Goal: Task Accomplishment & Management: Complete application form

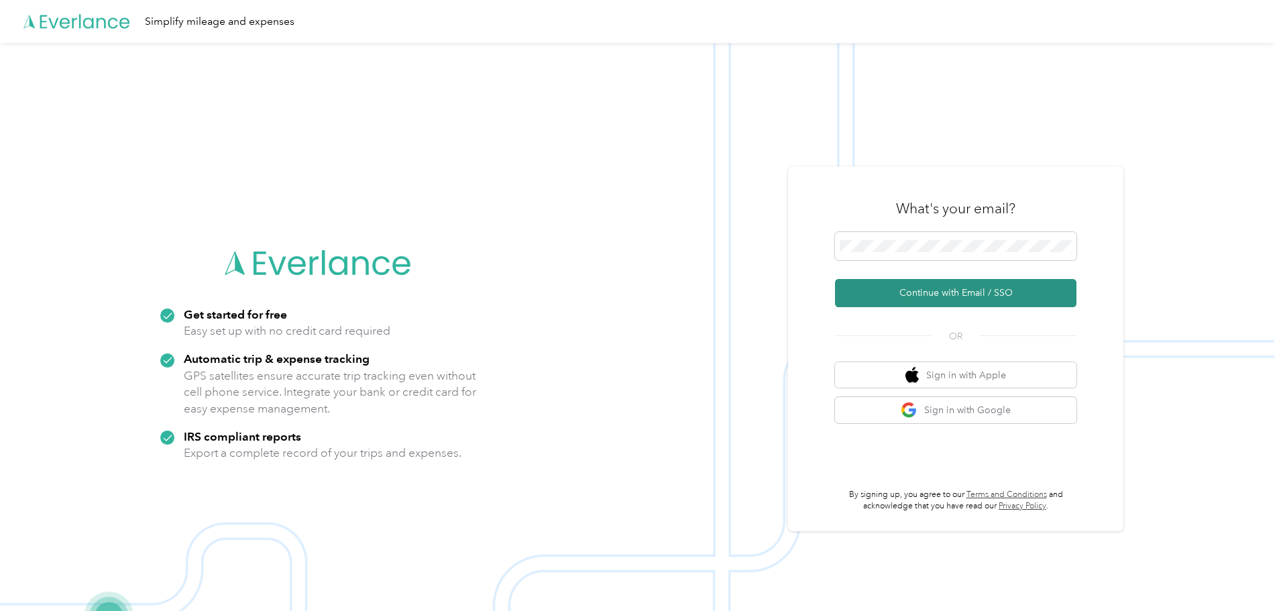
click at [910, 301] on button "Continue with Email / SSO" at bounding box center [956, 293] width 242 height 28
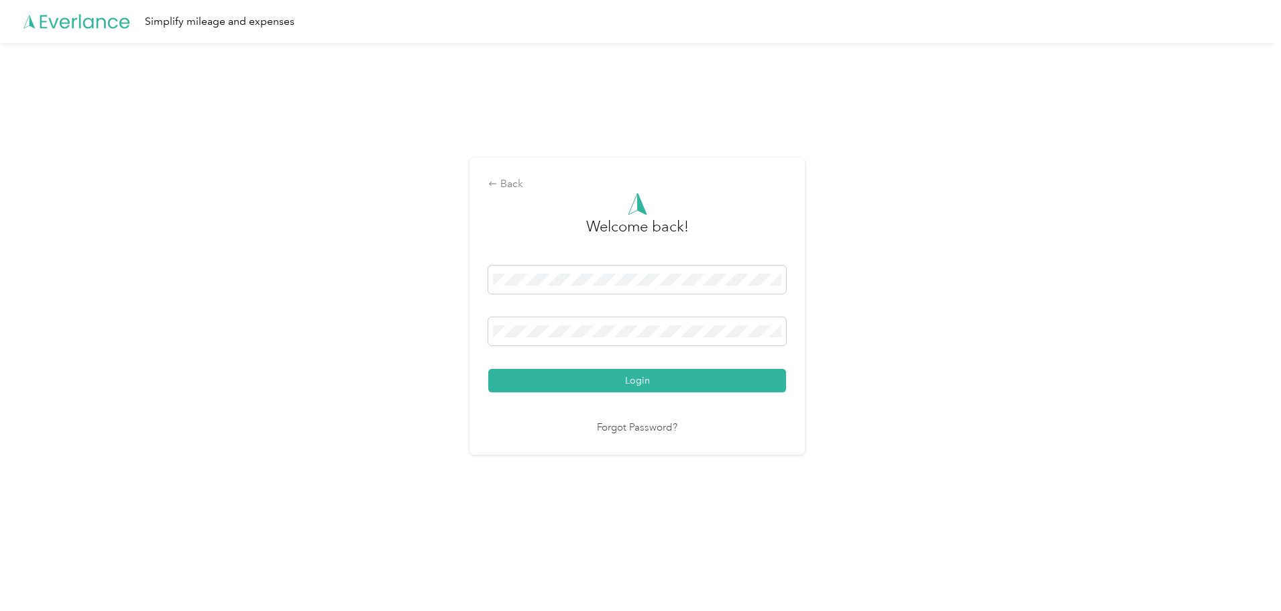
click at [610, 380] on button "Login" at bounding box center [637, 380] width 298 height 23
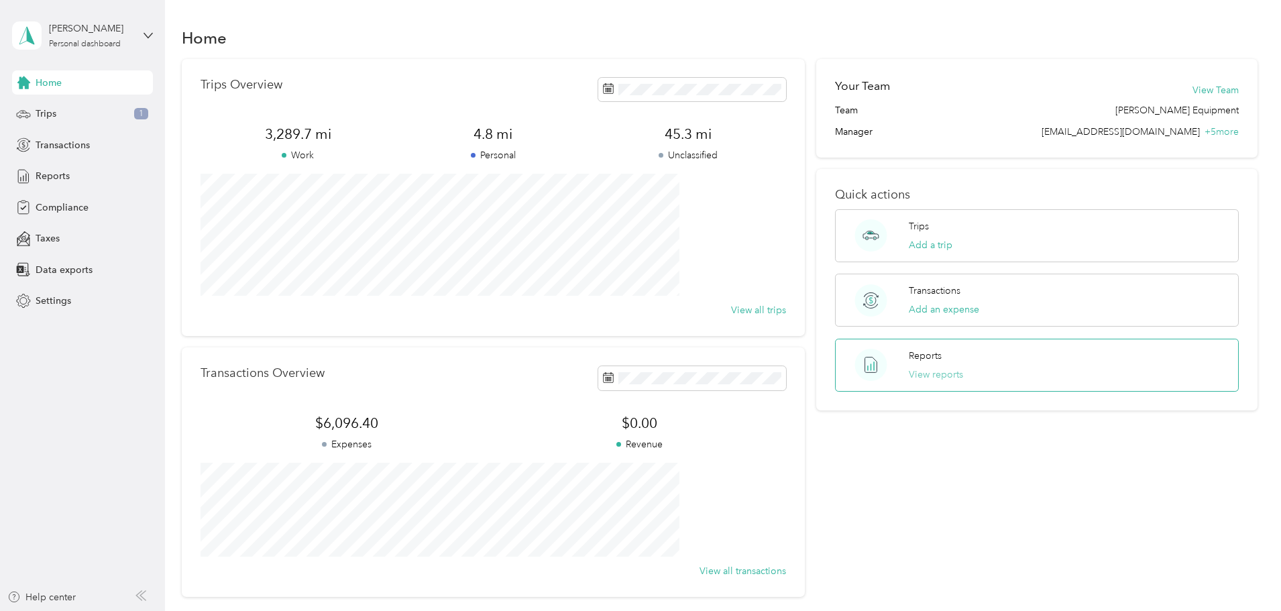
click at [933, 369] on button "View reports" at bounding box center [936, 375] width 54 height 14
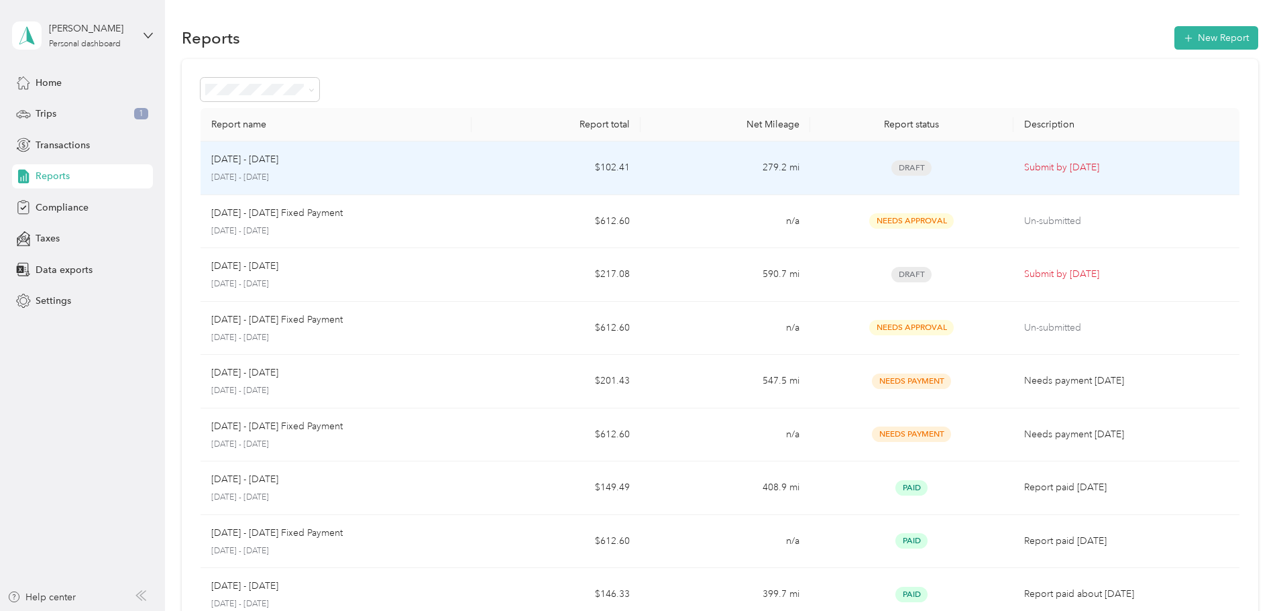
click at [461, 164] on div "[DATE] - [DATE]" at bounding box center [336, 159] width 250 height 15
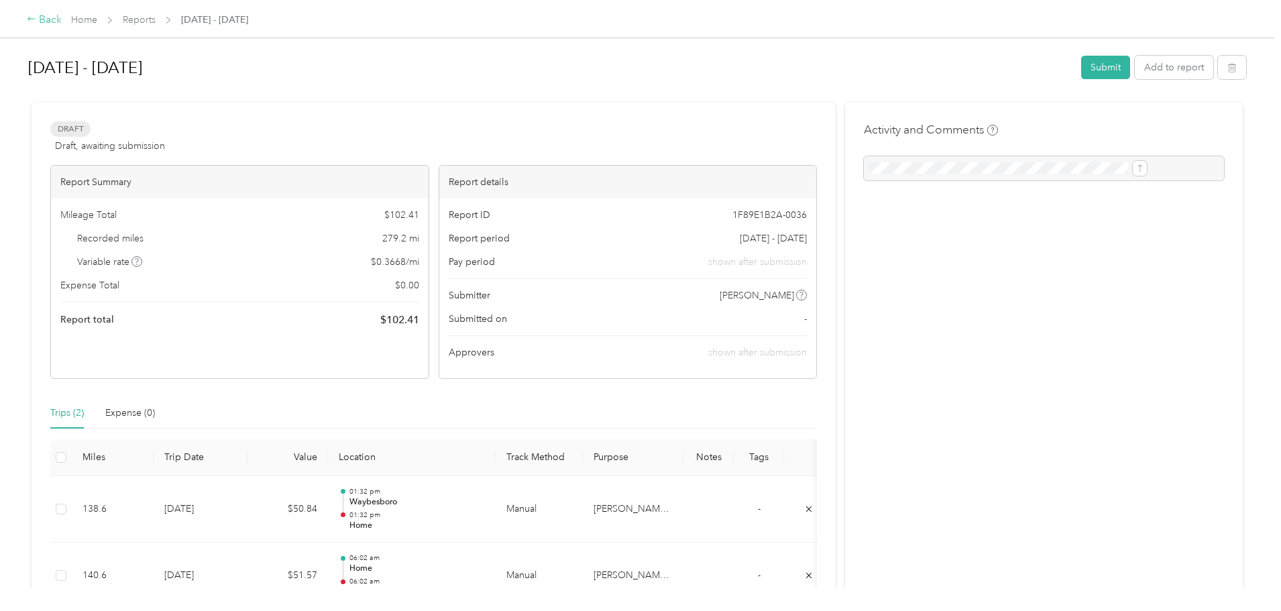
click at [62, 18] on div "Back" at bounding box center [44, 20] width 35 height 16
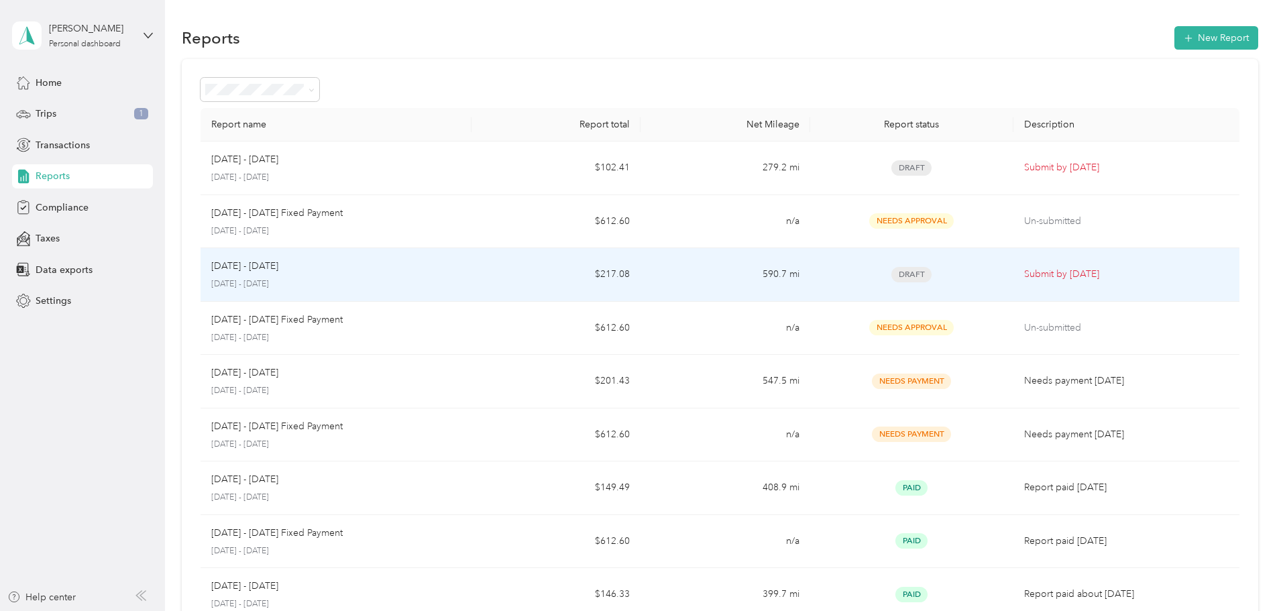
click at [515, 280] on td "$217.08" at bounding box center [556, 275] width 169 height 54
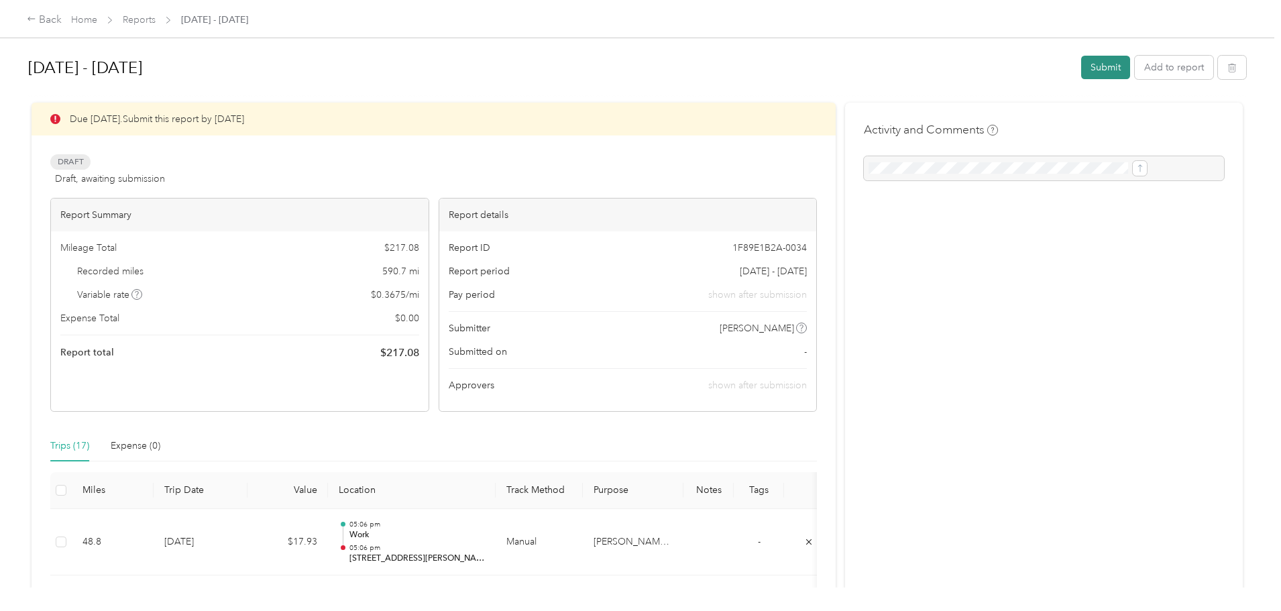
click at [1082, 69] on button "Submit" at bounding box center [1106, 67] width 49 height 23
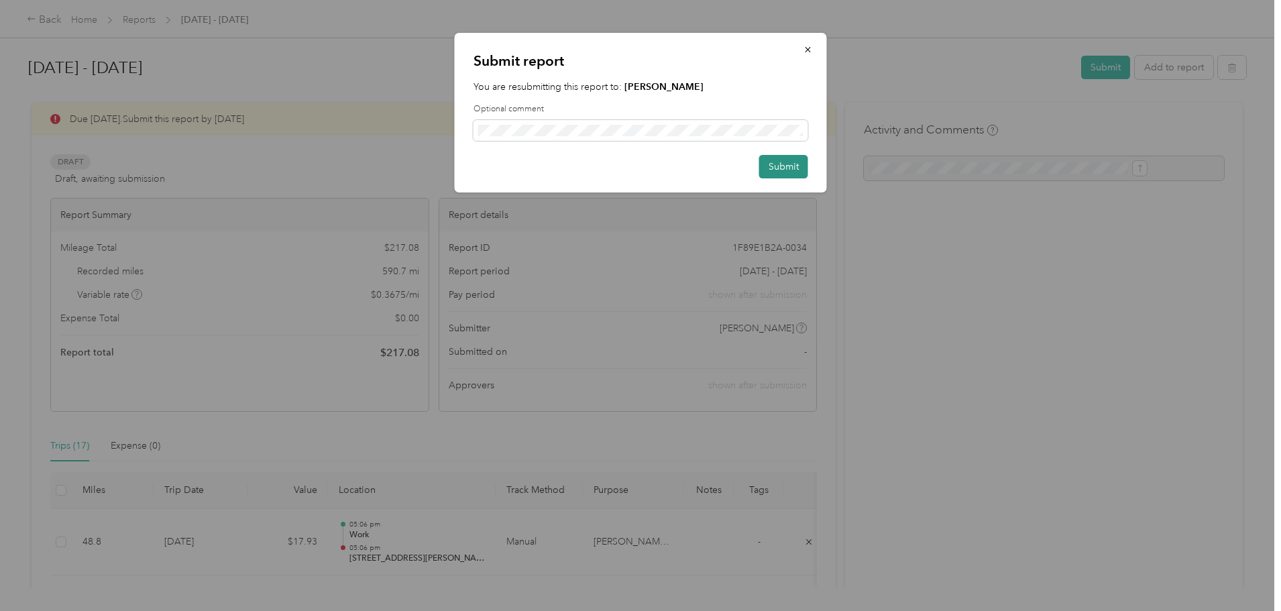
click at [778, 164] on button "Submit" at bounding box center [783, 166] width 49 height 23
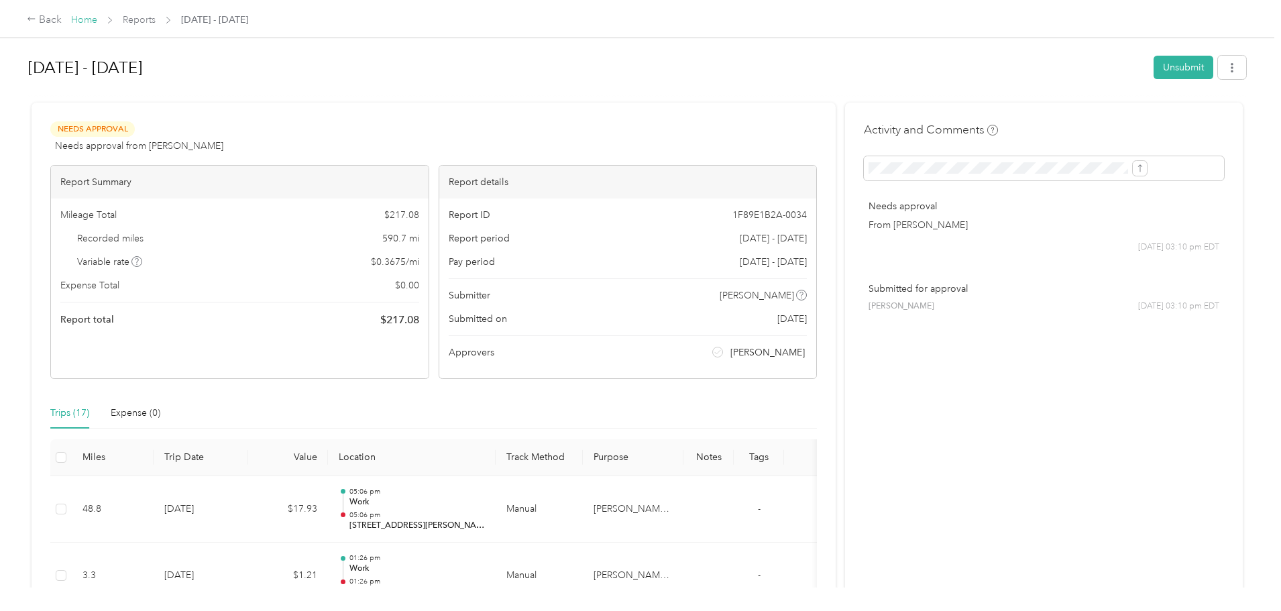
click at [97, 18] on link "Home" at bounding box center [84, 19] width 26 height 11
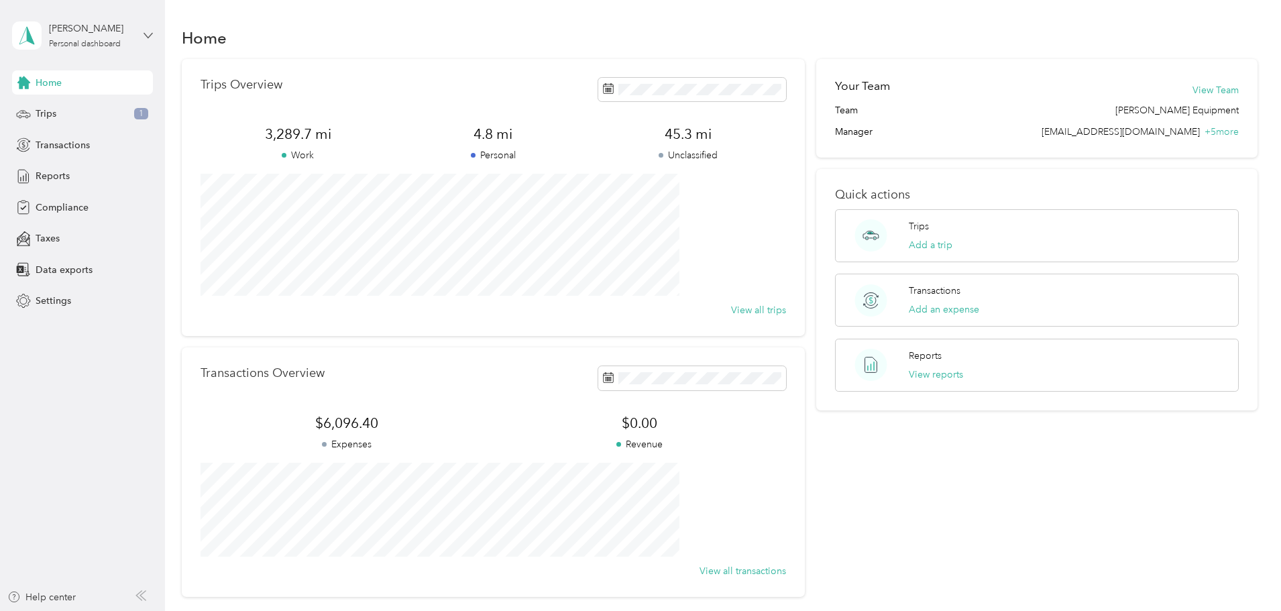
click at [150, 39] on icon at bounding box center [148, 35] width 9 height 9
click at [57, 118] on div "Log out" at bounding box center [153, 110] width 264 height 23
